Goal: Navigation & Orientation: Find specific page/section

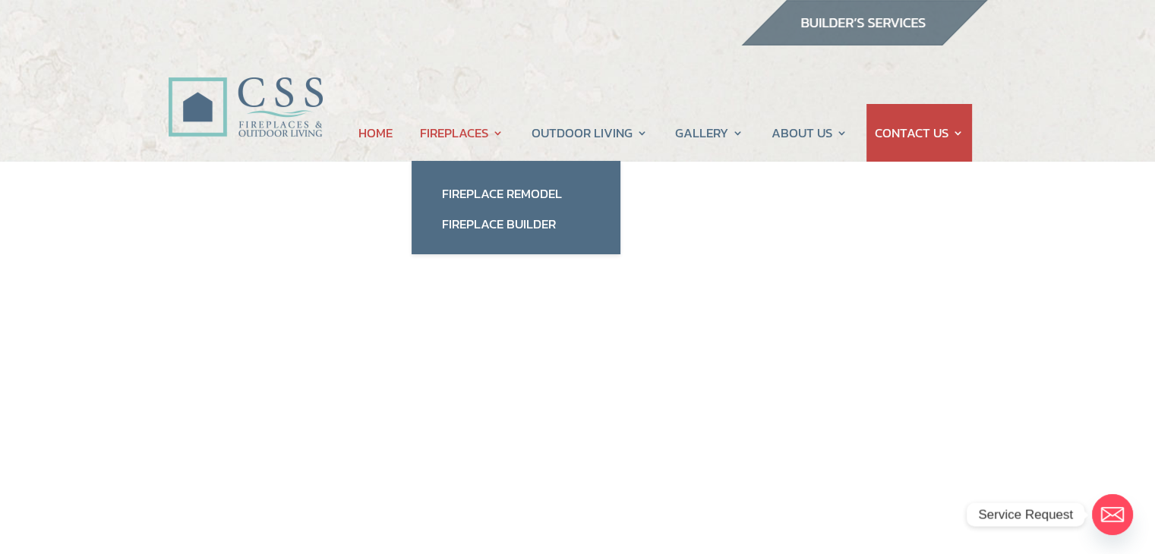
click at [462, 125] on link "FIREPLACES" at bounding box center [462, 133] width 84 height 58
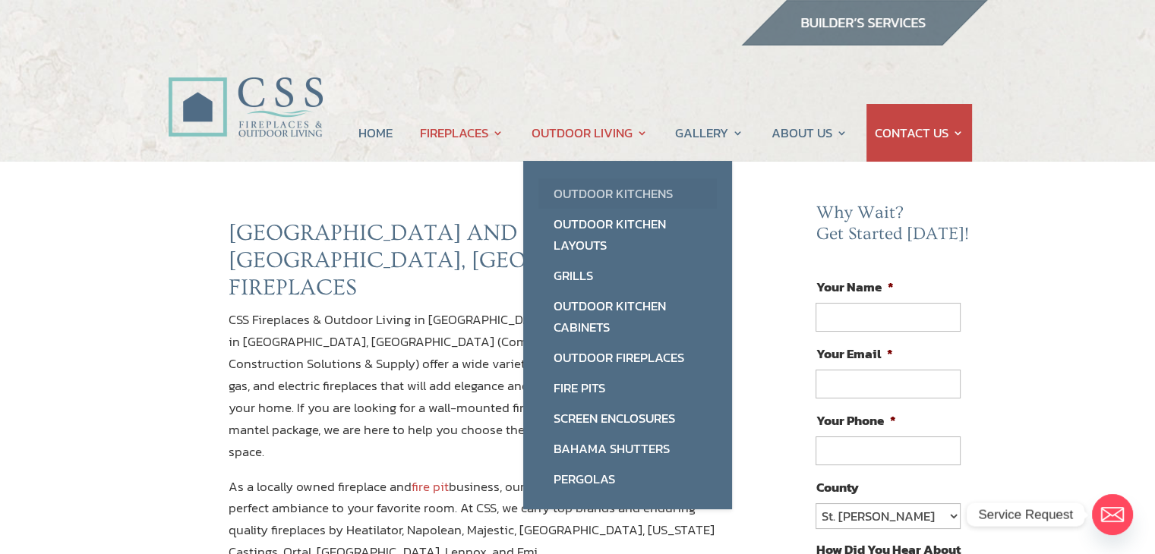
click at [579, 186] on link "Outdoor Kitchens" at bounding box center [627, 193] width 178 height 30
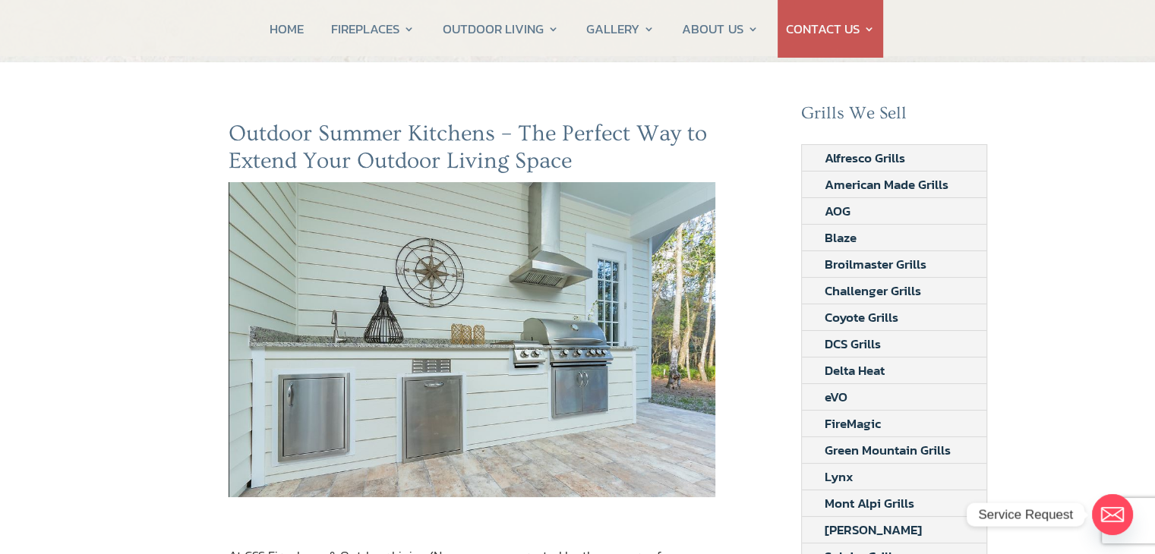
scroll to position [76, 0]
